Goal: Task Accomplishment & Management: Use online tool/utility

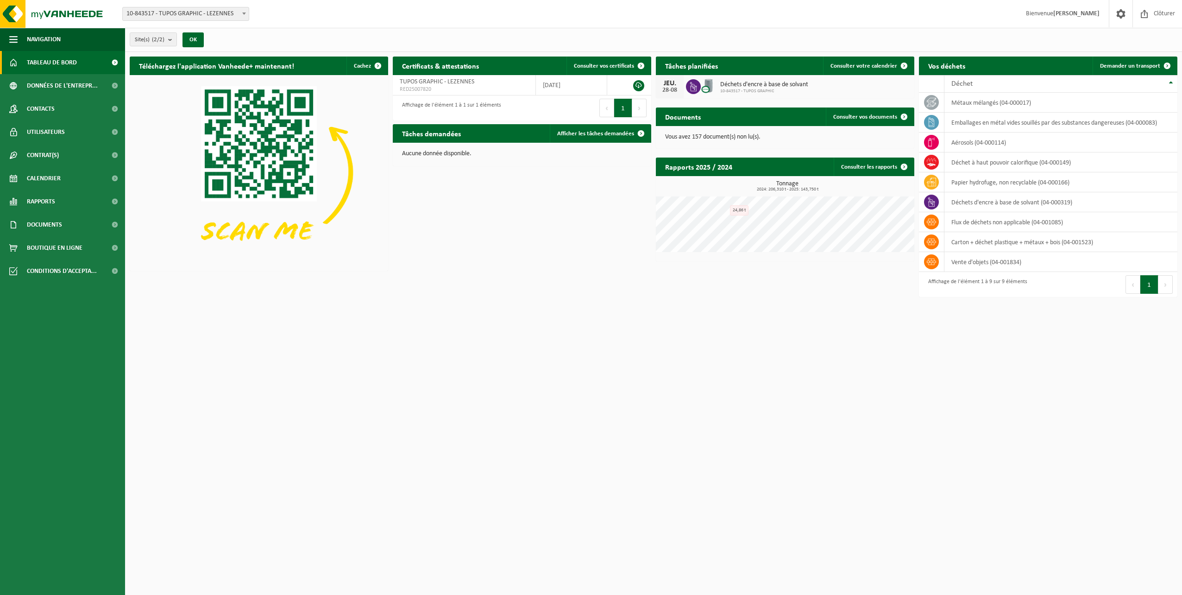
click at [798, 86] on span "Déchets d'encre à base de solvant" at bounding box center [764, 84] width 88 height 7
click at [62, 176] on link "Calendrier" at bounding box center [62, 178] width 125 height 23
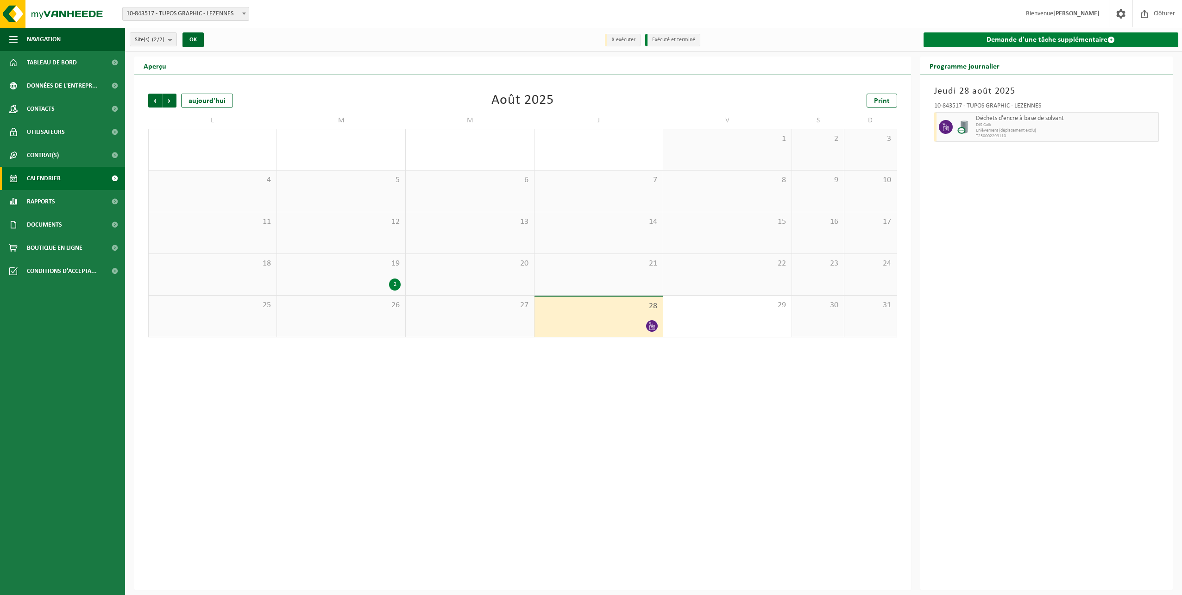
click at [1022, 39] on link "Demande d'une tâche supplémentaire" at bounding box center [1051, 39] width 255 height 15
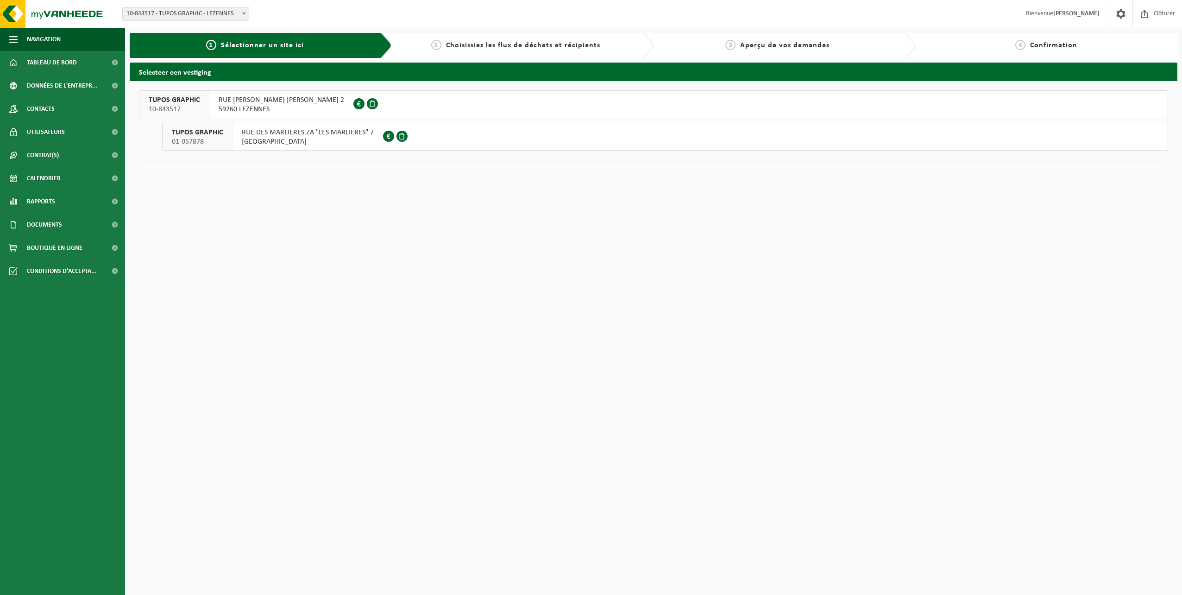
click at [296, 103] on span "RUE PAUL LANGEVIN ZI LE HELLU 2" at bounding box center [282, 99] width 126 height 9
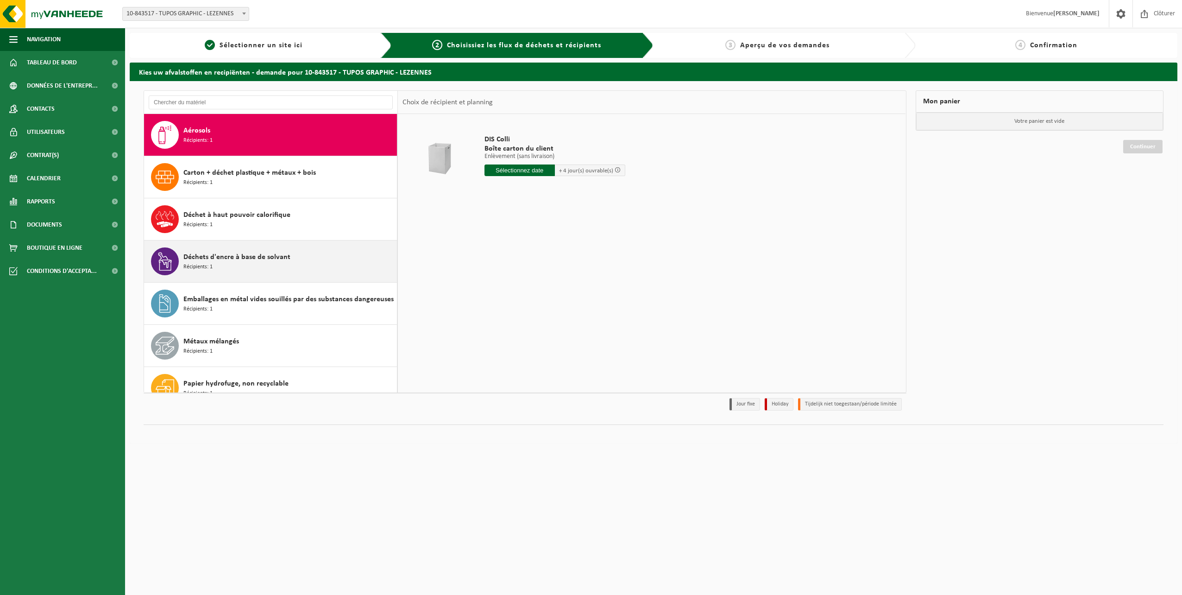
click at [225, 259] on span "Déchets d'encre à base de solvant" at bounding box center [236, 257] width 107 height 11
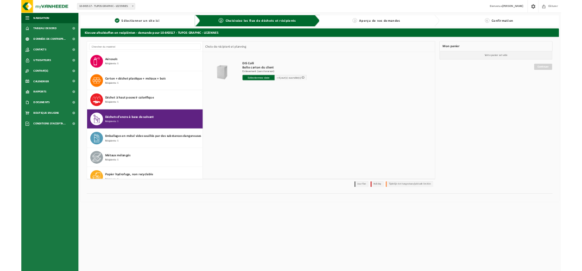
scroll to position [16, 0]
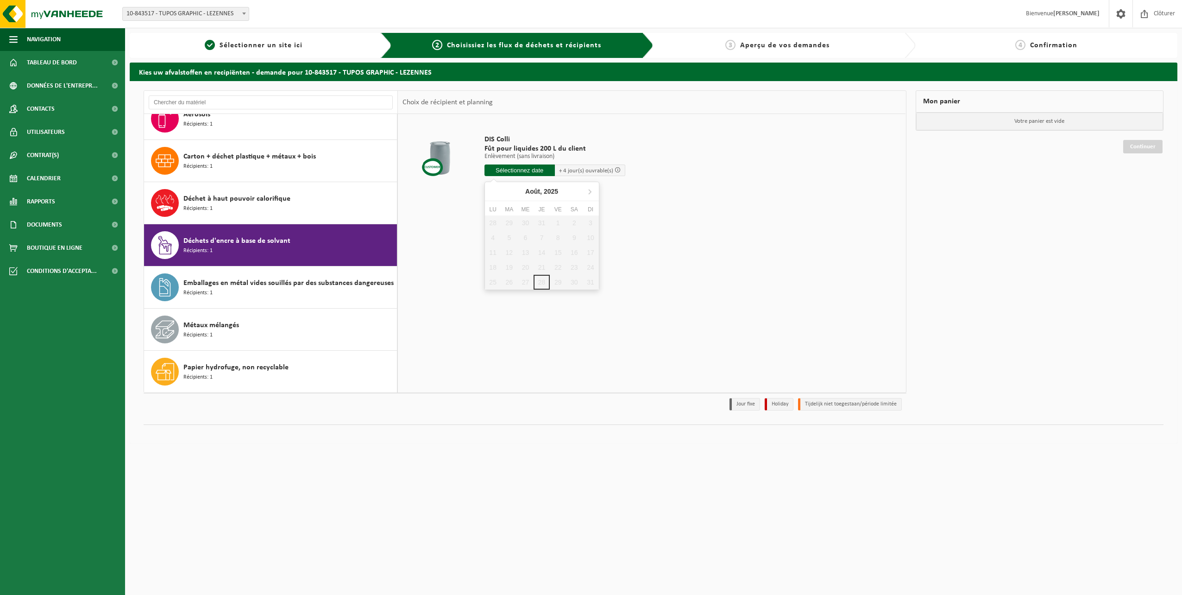
click at [536, 170] on input "text" at bounding box center [519, 170] width 70 height 12
click at [588, 194] on icon at bounding box center [589, 191] width 15 height 15
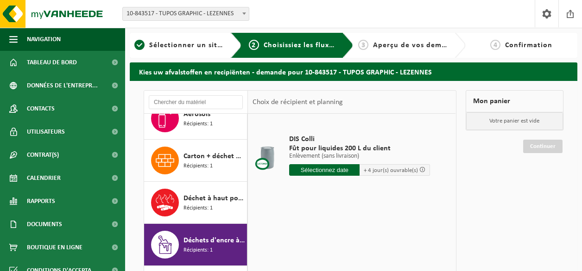
scroll to position [0, 0]
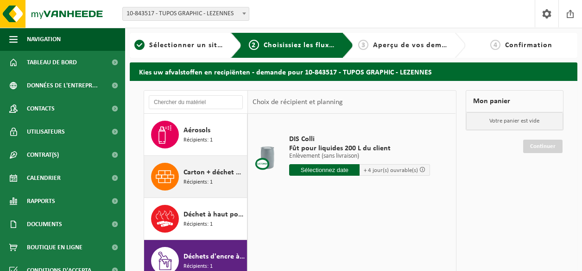
click at [208, 173] on span "Carton + déchet plastique + métaux + bois" at bounding box center [213, 172] width 61 height 11
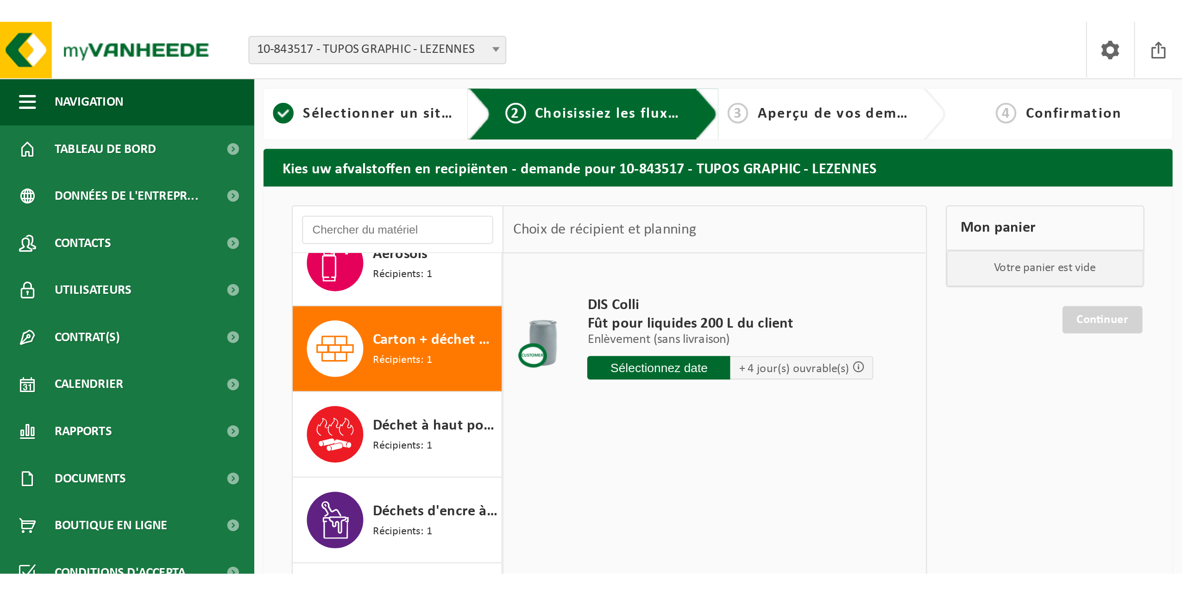
scroll to position [16, 0]
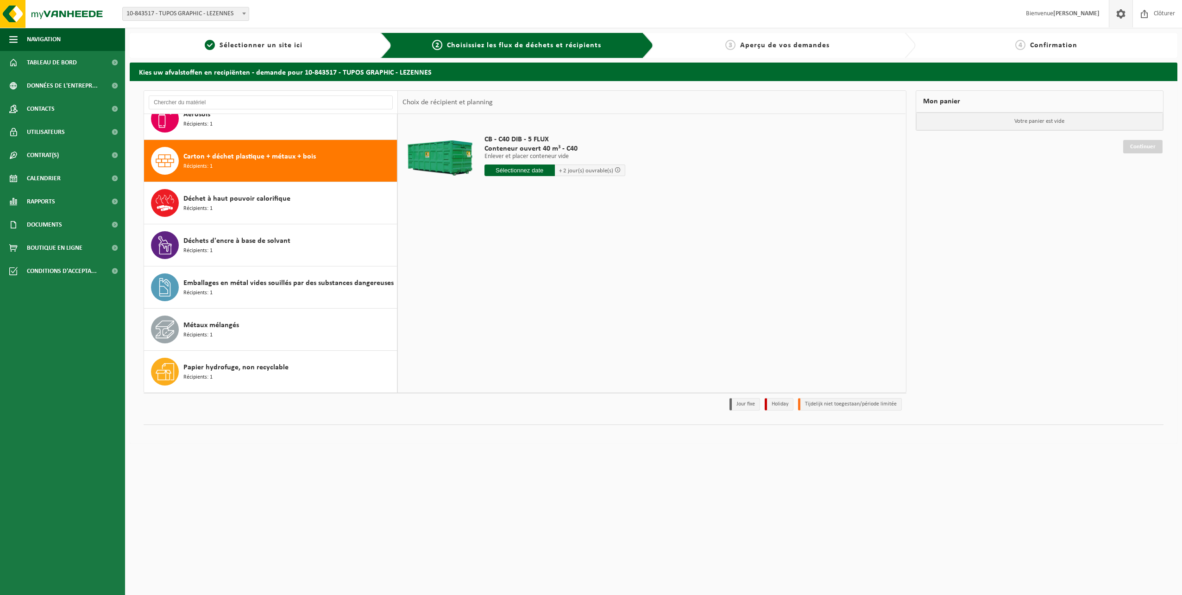
click at [1120, 13] on span at bounding box center [1121, 13] width 14 height 27
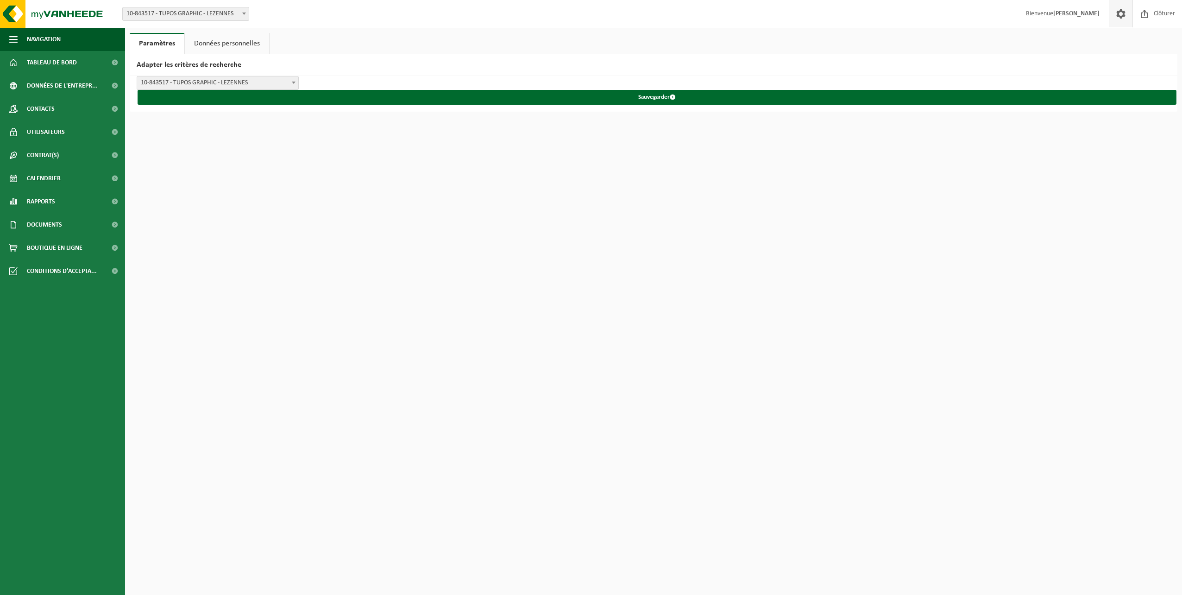
click at [190, 84] on span "10-843517 - TUPOS GRAPHIC - LEZENNES" at bounding box center [217, 82] width 161 height 13
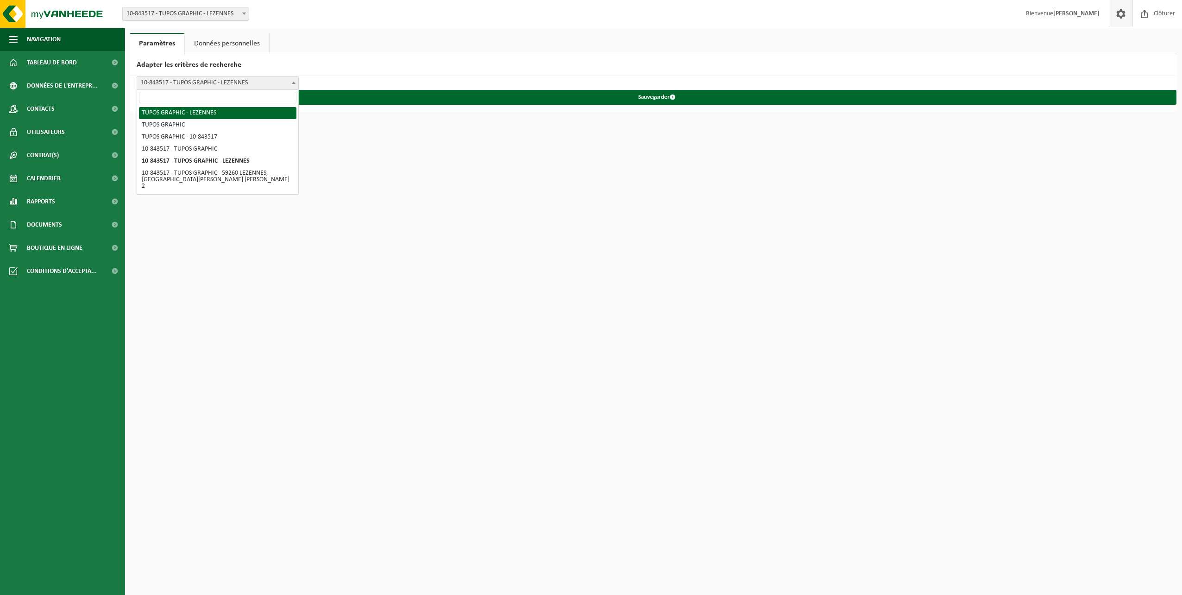
select select "0"
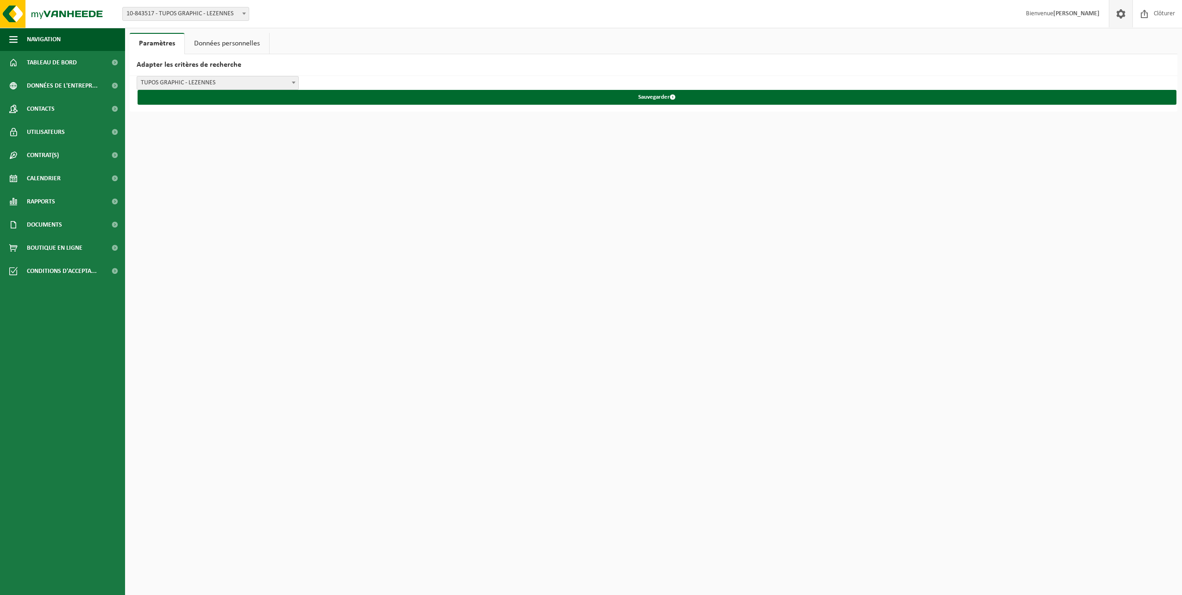
click at [252, 43] on link "Données personnelles" at bounding box center [227, 43] width 84 height 21
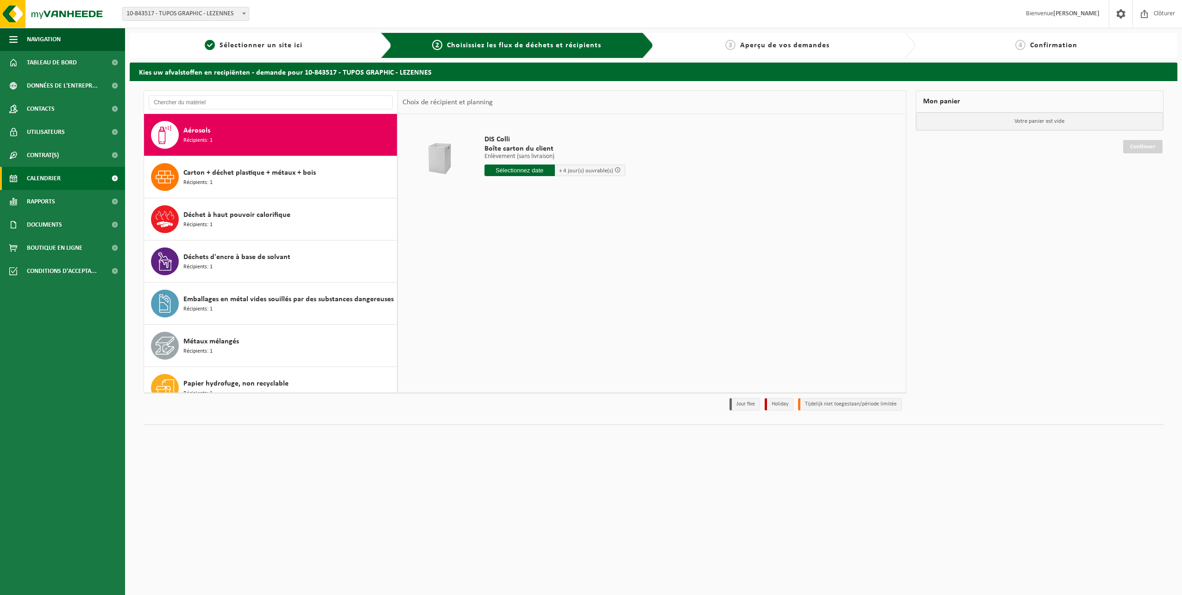
click at [46, 179] on span "Calendrier" at bounding box center [44, 178] width 34 height 23
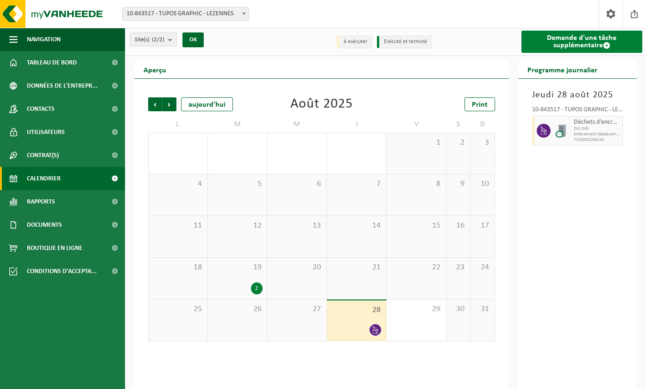
click at [579, 45] on link "Demande d'une tâche supplémentaire" at bounding box center [582, 42] width 121 height 22
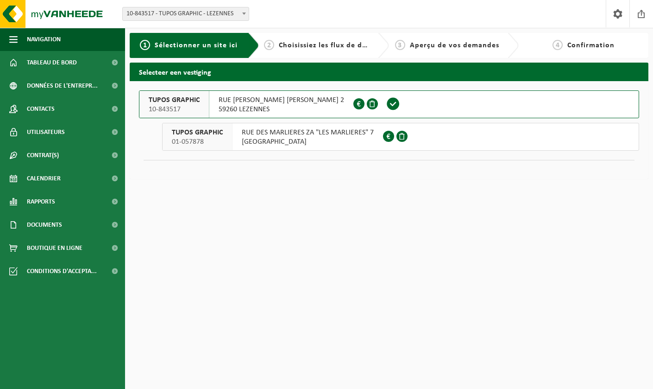
click at [273, 106] on span "59260 LEZENNES" at bounding box center [282, 109] width 126 height 9
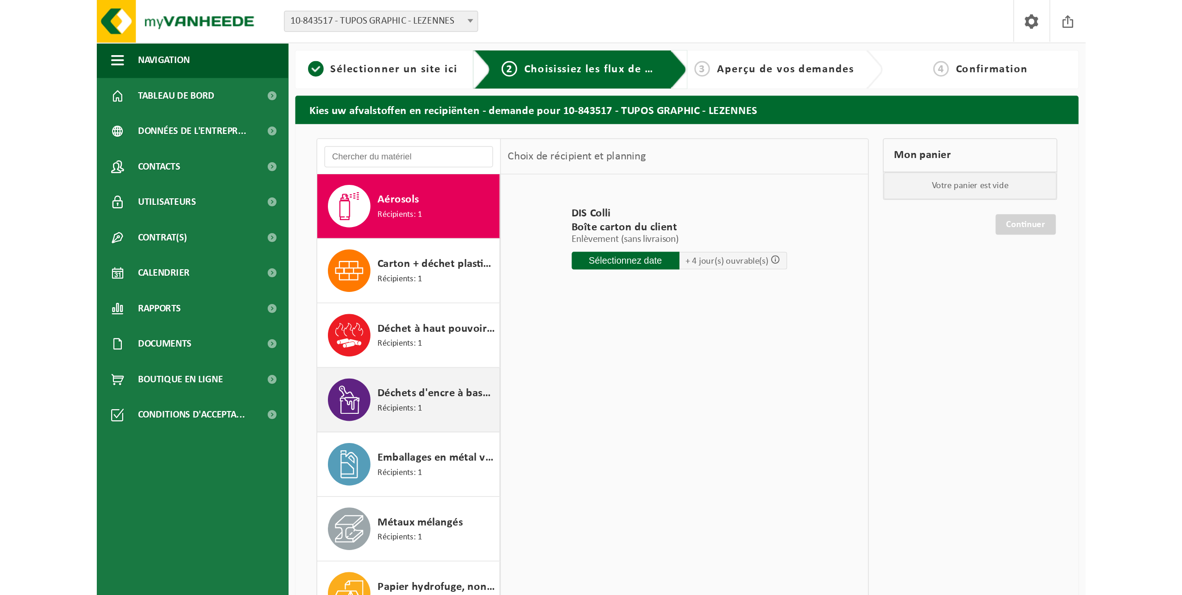
scroll to position [16, 0]
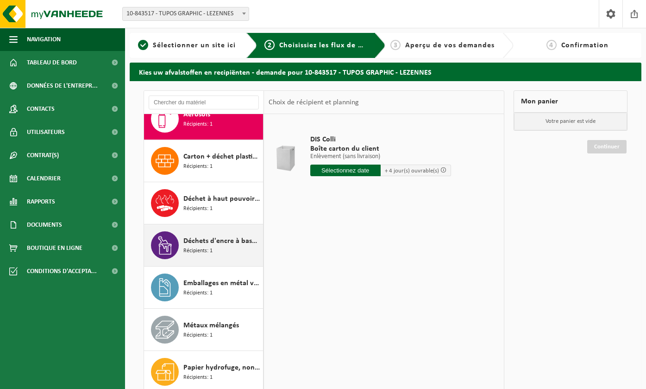
click at [223, 251] on div "Déchets d'encre à base de solvant Récipients: 1" at bounding box center [221, 245] width 77 height 28
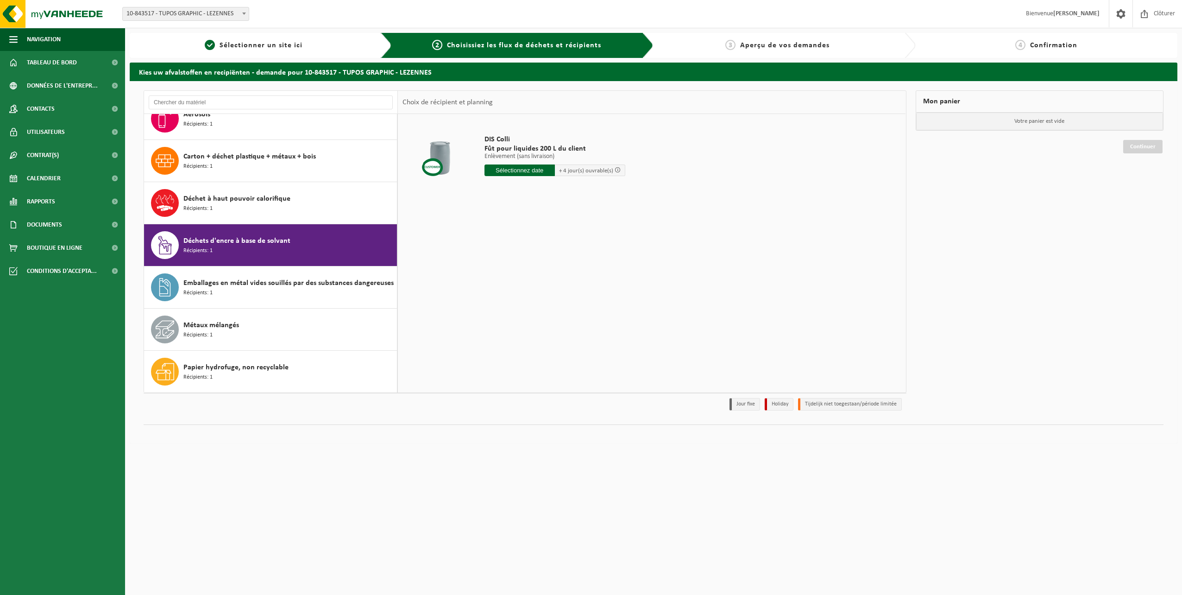
scroll to position [0, 0]
